Goal: Find specific page/section: Find specific page/section

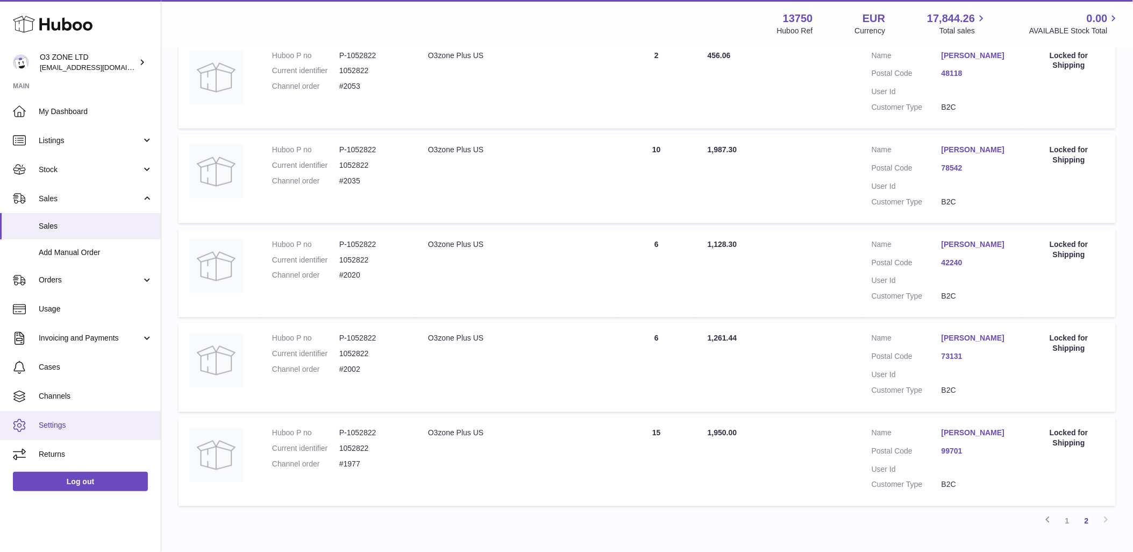
scroll to position [431, 0]
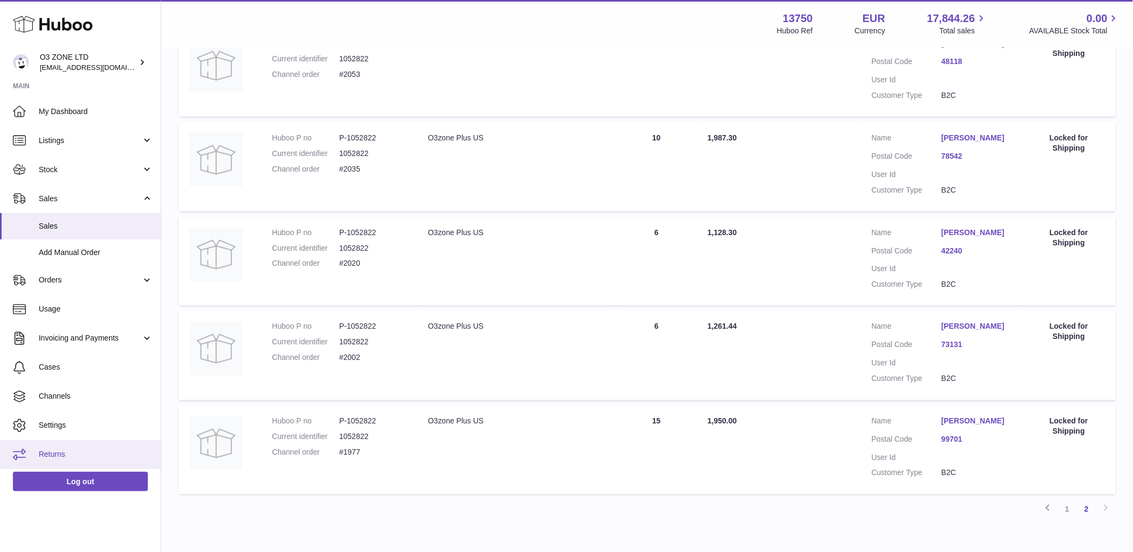
click at [68, 443] on link "Returns" at bounding box center [80, 454] width 161 height 29
click at [46, 459] on link "Returns" at bounding box center [80, 454] width 161 height 29
click at [67, 458] on span "Returns" at bounding box center [96, 454] width 114 height 10
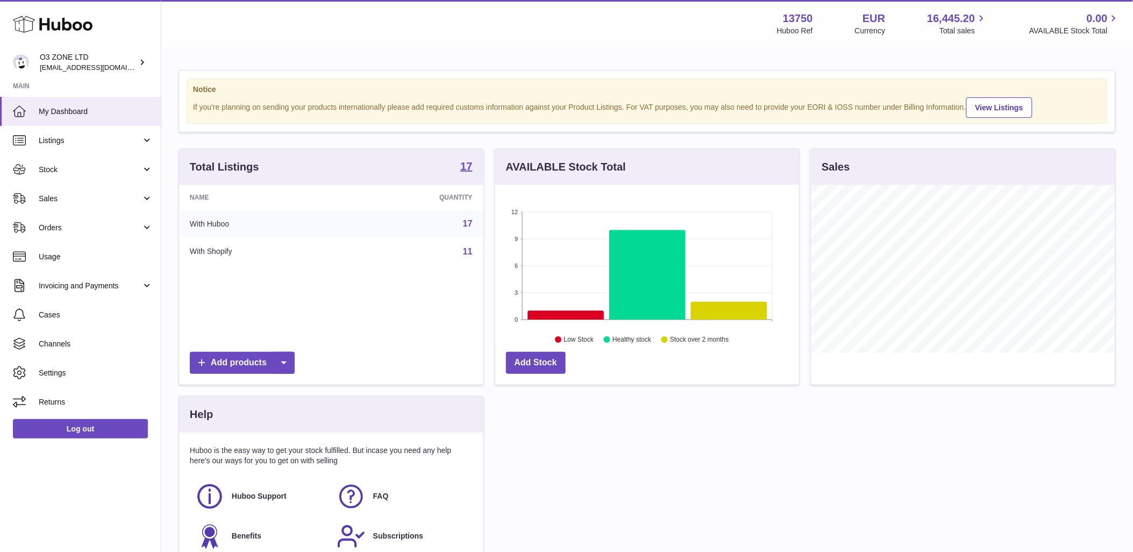
scroll to position [168, 304]
click at [82, 405] on span "Returns" at bounding box center [96, 402] width 114 height 10
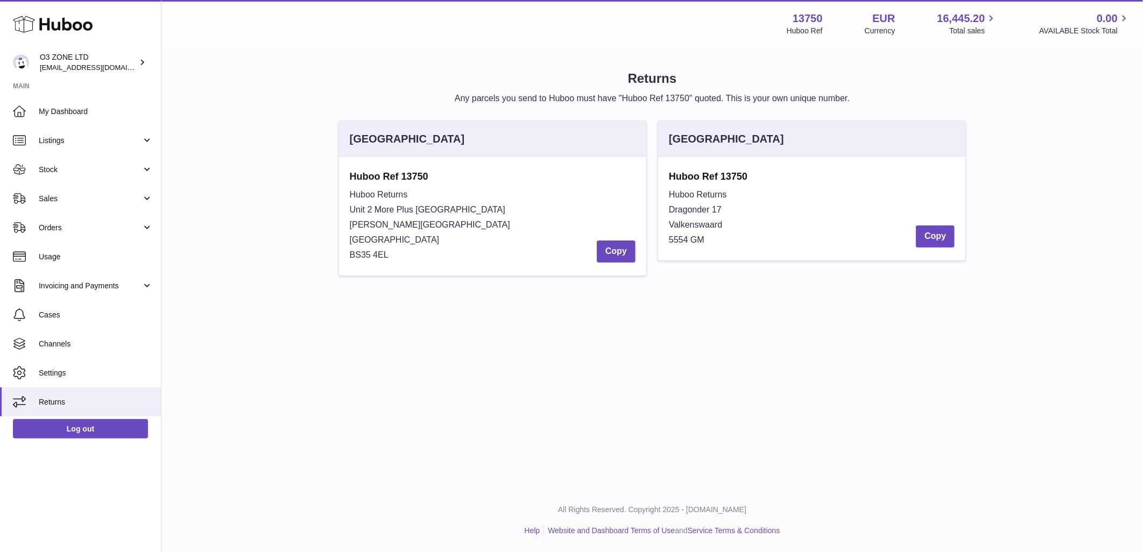
drag, startPoint x: 669, startPoint y: 175, endPoint x: 755, endPoint y: 239, distance: 107.3
click at [755, 239] on div "Huboo Ref 13750 Huboo Returns Dragonder 17 Valkenswaard 5554 GM Copy" at bounding box center [812, 208] width 286 height 77
copy div "Huboo Ref 13750 Huboo Returns Dragonder 17 Valkenswaard 5554 GM"
click at [250, 233] on div "United Kingdom Huboo Ref 13750 Huboo Returns Unit 2 More Plus Central Park Huds…" at bounding box center [652, 203] width 958 height 166
click at [60, 195] on span "Sales" at bounding box center [90, 199] width 103 height 10
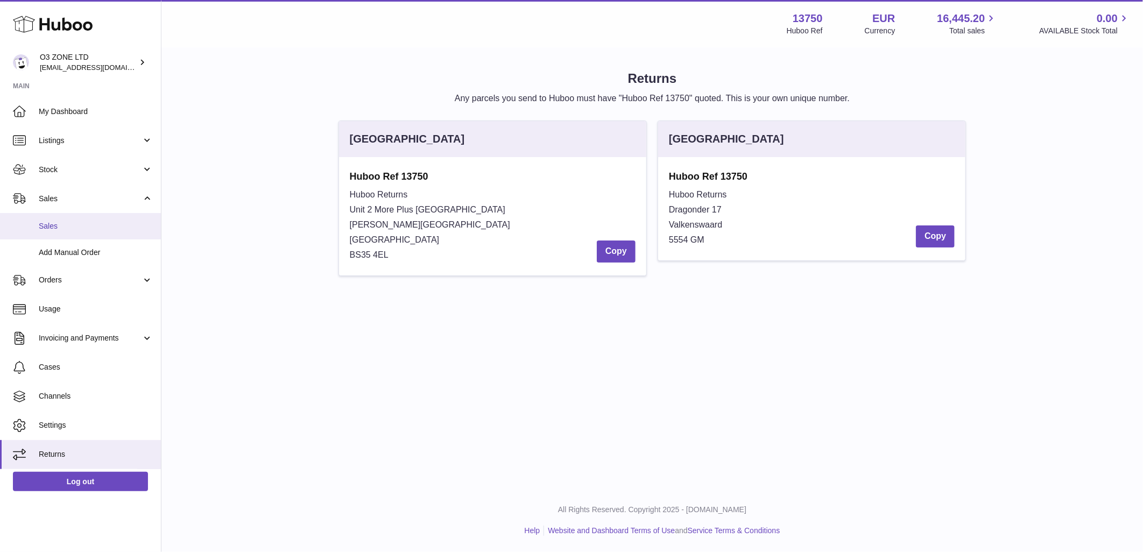
click at [84, 223] on span "Sales" at bounding box center [96, 226] width 114 height 10
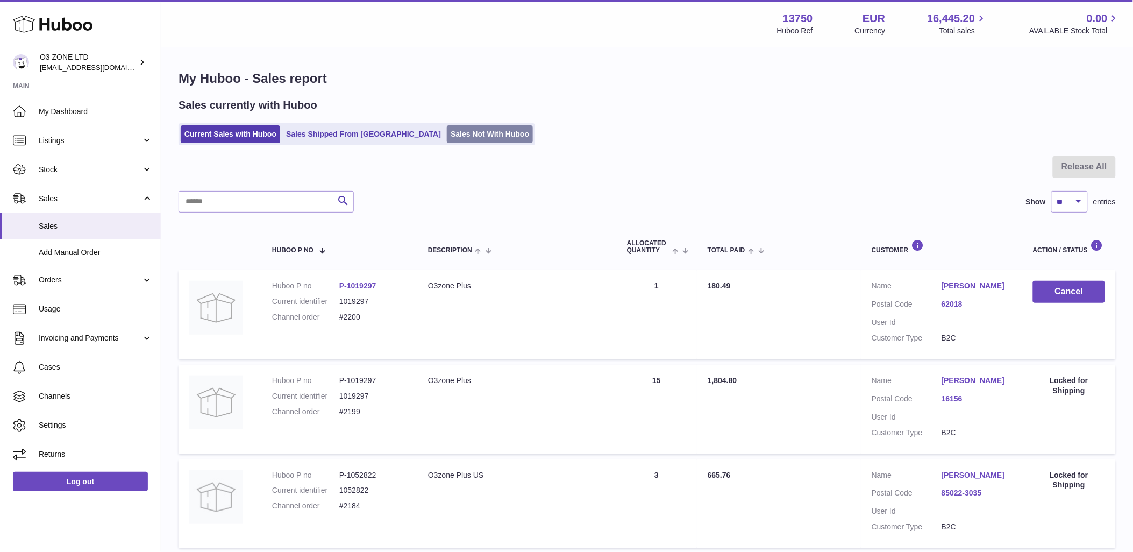
click at [447, 136] on link "Sales Not With Huboo" at bounding box center [490, 134] width 86 height 18
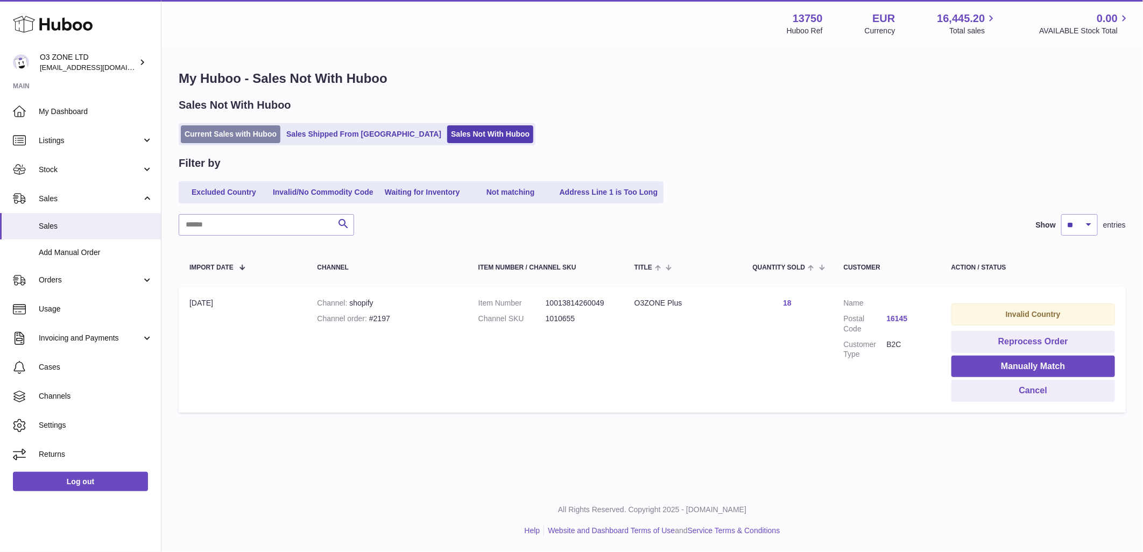
click at [240, 128] on link "Current Sales with Huboo" at bounding box center [231, 134] width 100 height 18
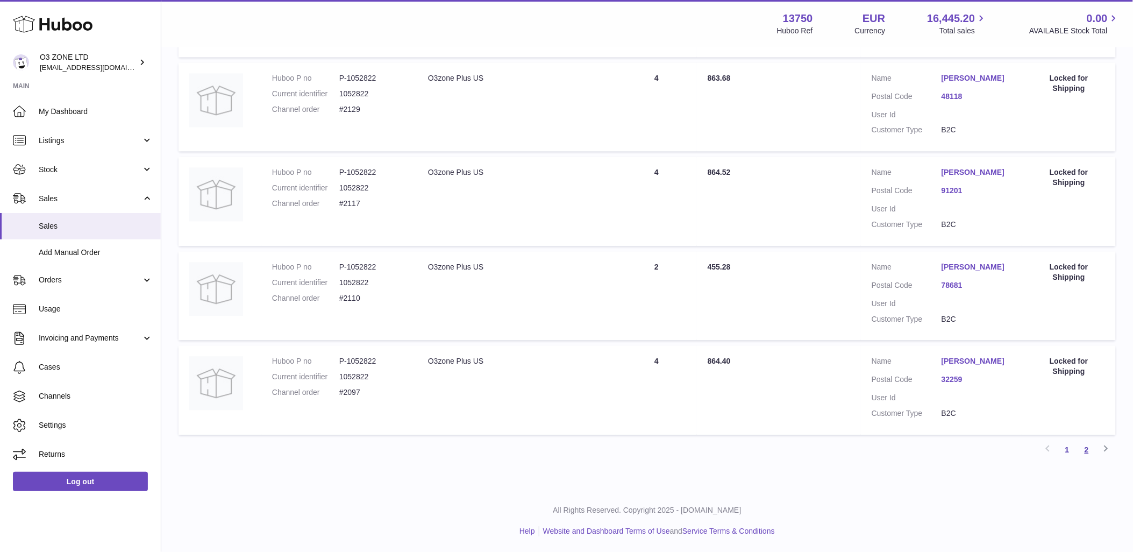
click at [1085, 446] on link "2" at bounding box center [1086, 449] width 19 height 19
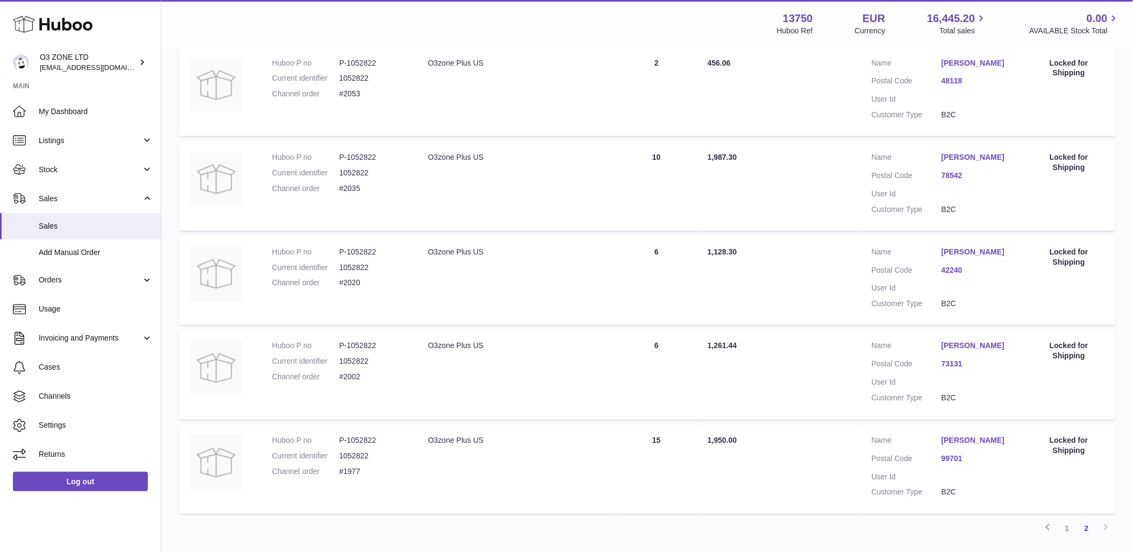
scroll to position [491, 0]
